Goal: Use online tool/utility: Utilize a website feature to perform a specific function

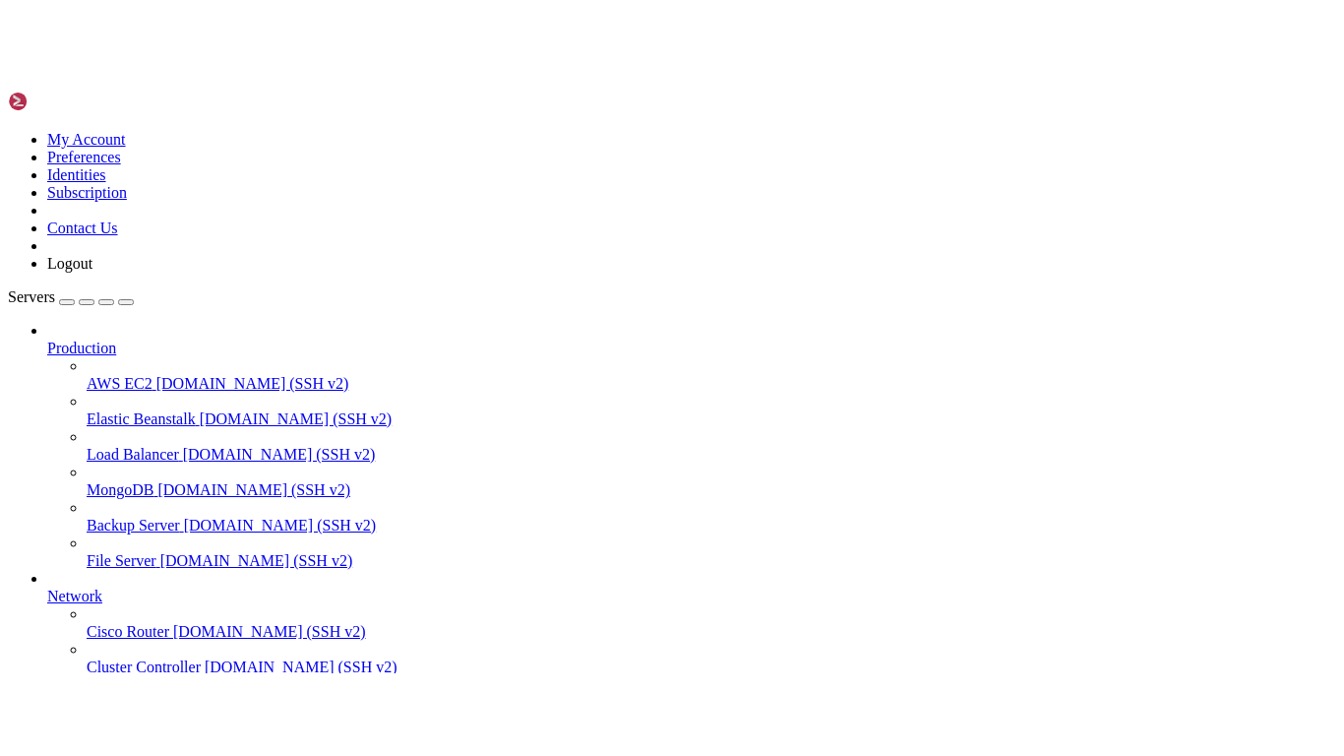
scroll to position [2, 0]
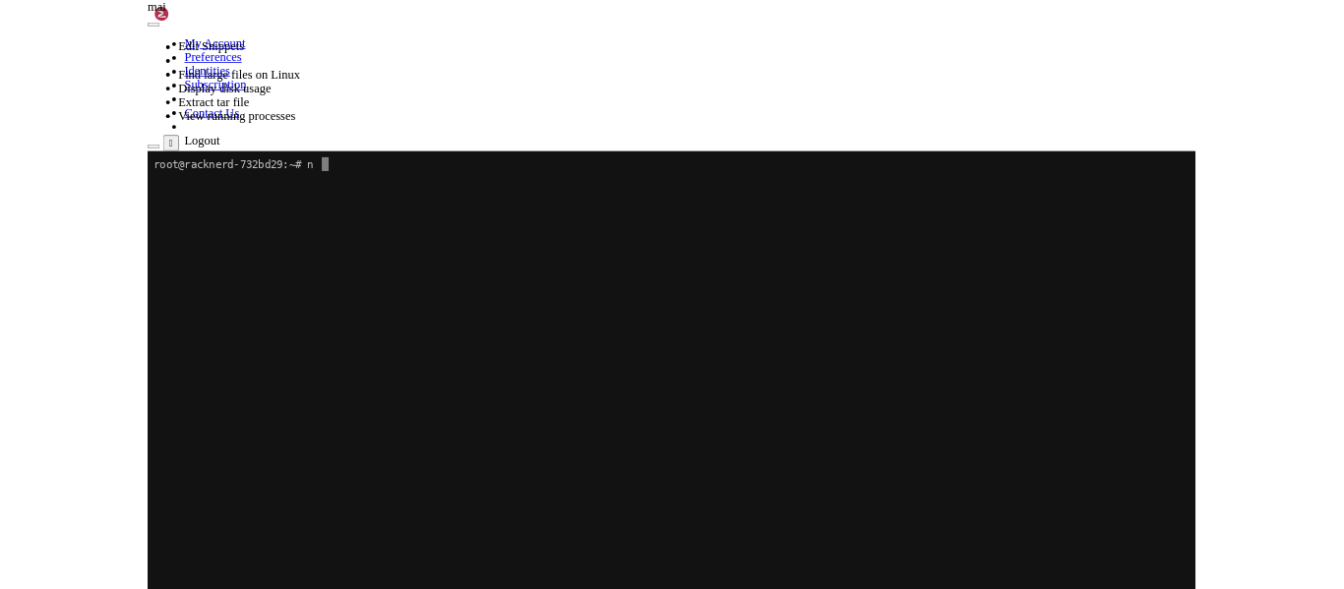
scroll to position [0, 0]
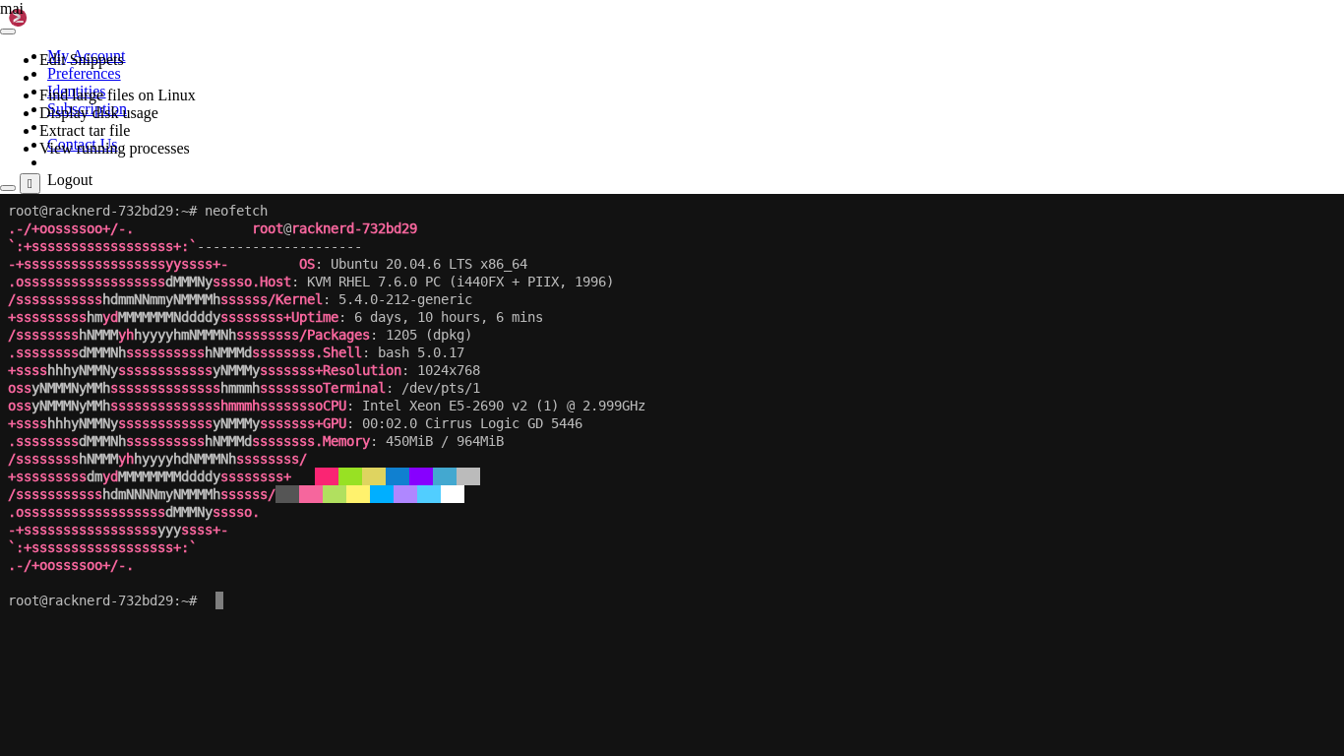
drag, startPoint x: 477, startPoint y: 418, endPoint x: 653, endPoint y: 421, distance: 176.1
click at [653, 421] on x-row "+ssss hhhyNMMNy ssssssssssss yNMMMy sssssss+ GPU : 00:02.0 Cirrus Logic GD 5446" at bounding box center [670, 423] width 1324 height 18
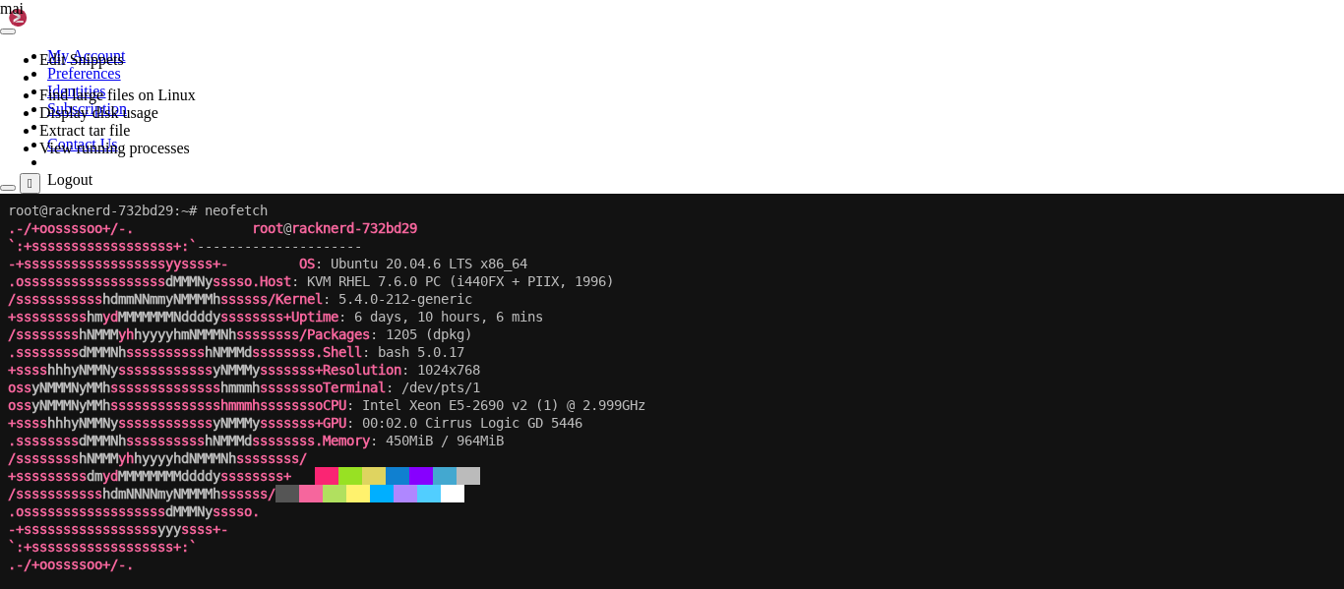
scroll to position [205, 0]
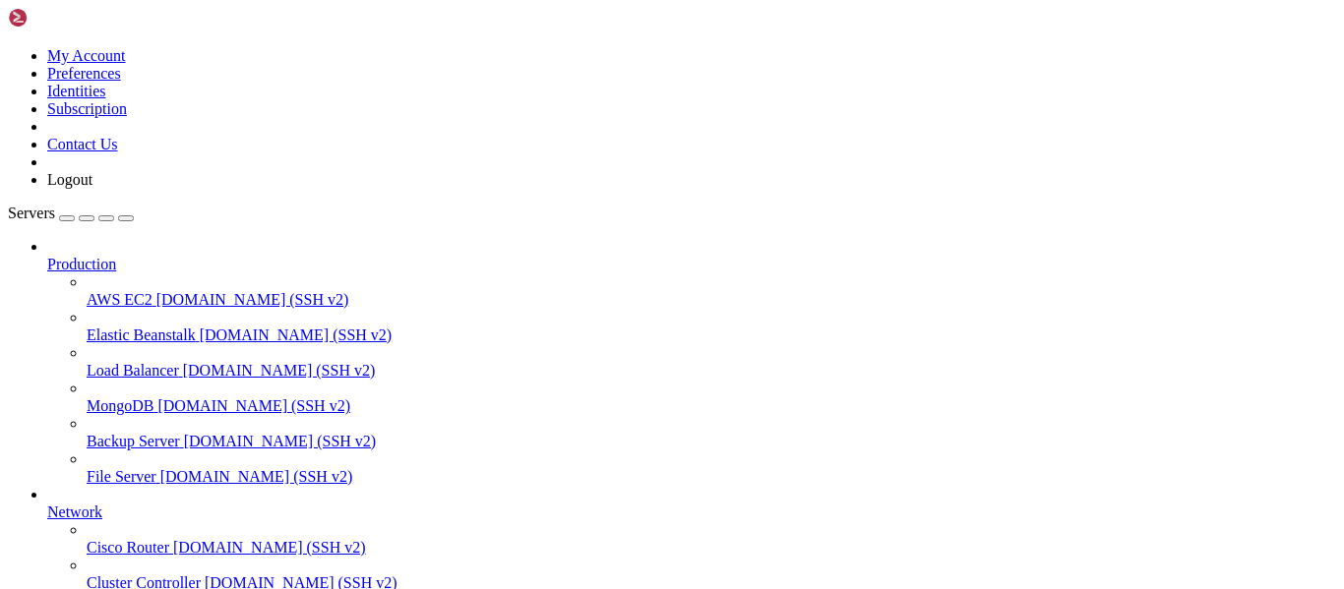
drag, startPoint x: 758, startPoint y: 1308, endPoint x: 413, endPoint y: 1308, distance: 344.4
